Goal: Obtain resource: Download file/media

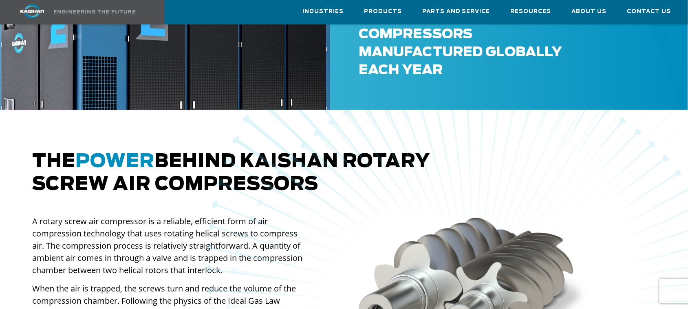
scroll to position [306, 0]
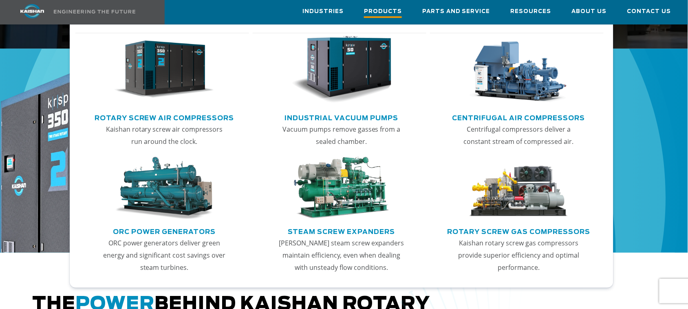
click at [392, 9] on span "Products" at bounding box center [383, 12] width 38 height 11
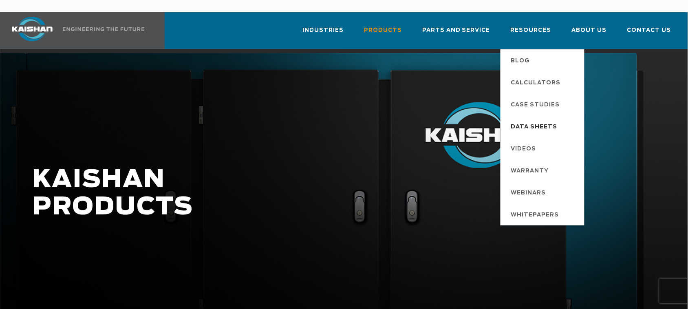
click at [541, 120] on span "Data Sheets" at bounding box center [534, 127] width 46 height 14
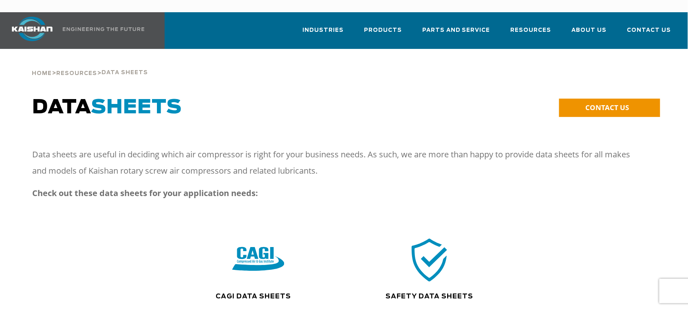
click at [263, 250] on img at bounding box center [258, 259] width 52 height 53
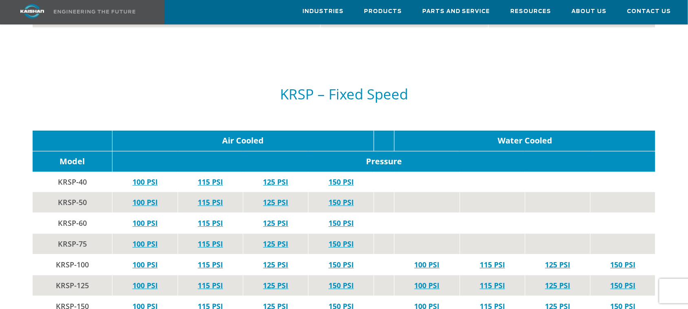
scroll to position [1528, 0]
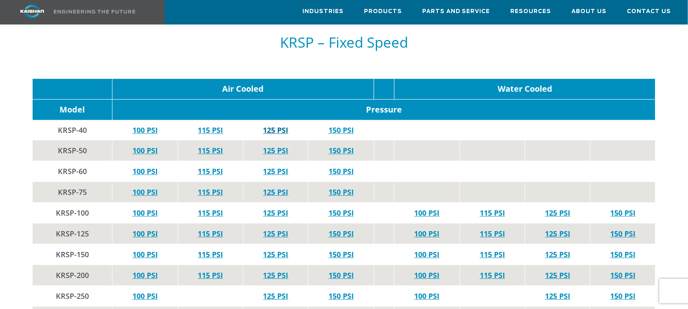
click at [275, 125] on link "125 PSI" at bounding box center [275, 130] width 25 height 10
